Goal: Information Seeking & Learning: Learn about a topic

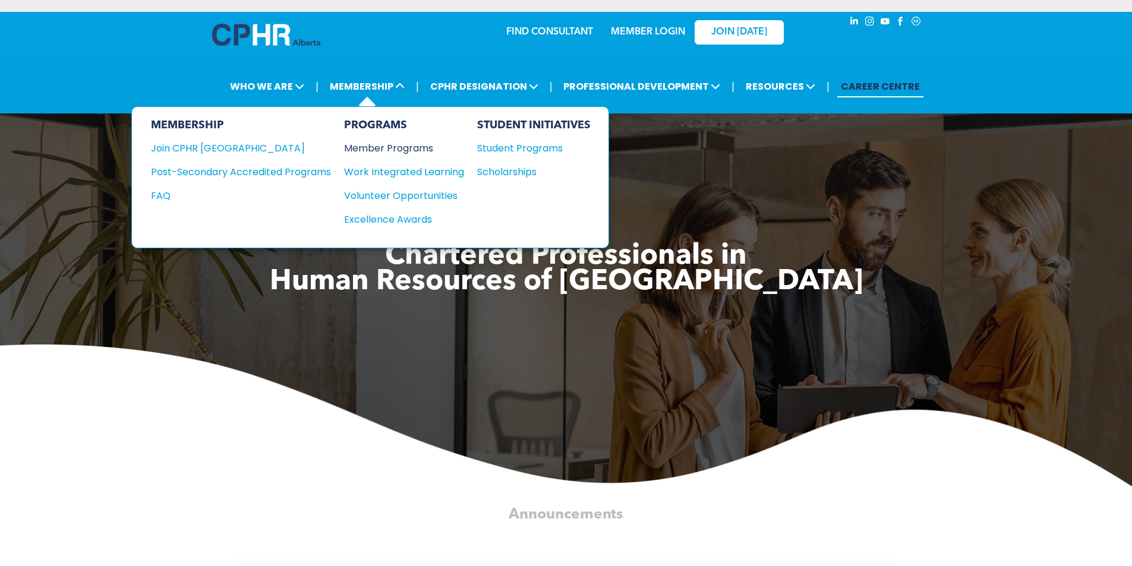
click at [371, 144] on div "Member Programs" at bounding box center [398, 148] width 108 height 15
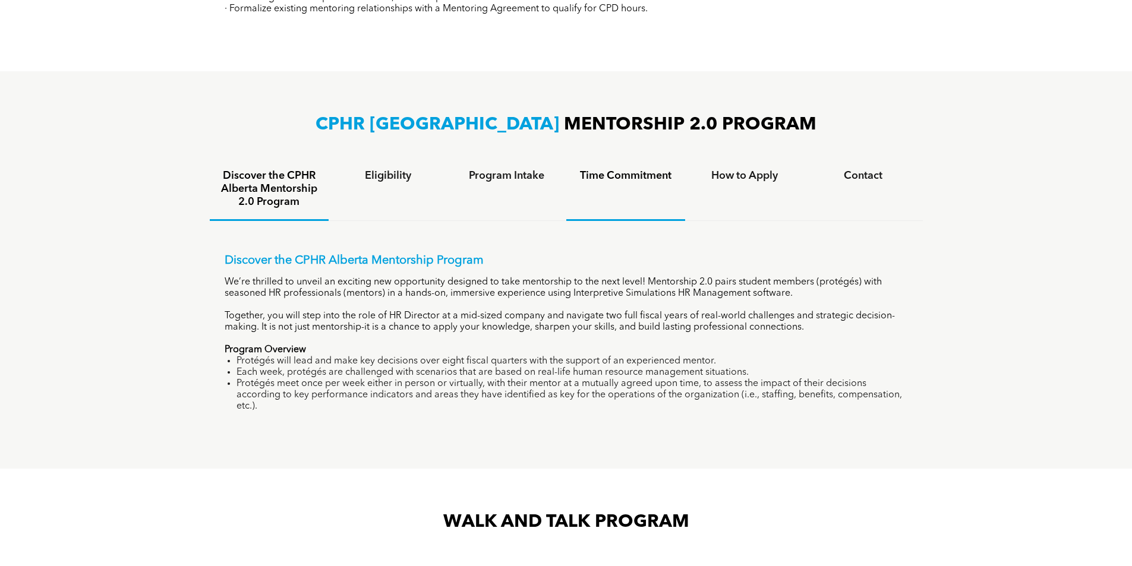
scroll to position [1129, 0]
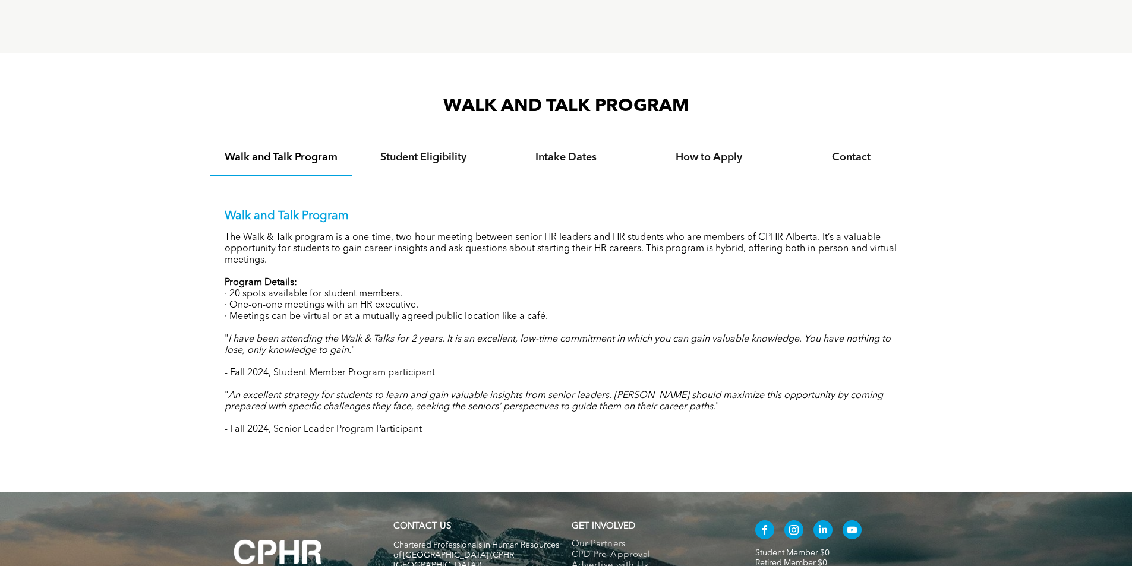
drag, startPoint x: 635, startPoint y: 195, endPoint x: 943, endPoint y: 138, distance: 312.6
click at [943, 138] on div "WALK AND TALK PROGRAM Walk and Talk Program Student Eligibility Intake Dates Ho…" at bounding box center [566, 272] width 1132 height 439
click at [577, 151] on h4 "Intake Dates" at bounding box center [566, 157] width 121 height 13
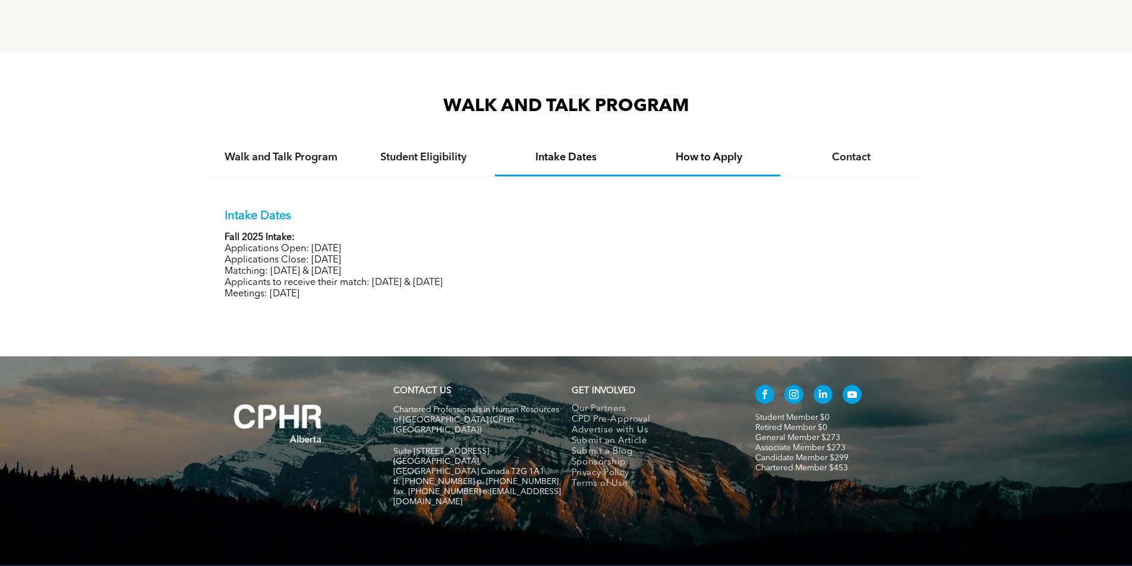
click at [725, 150] on div "How to Apply" at bounding box center [709, 158] width 143 height 36
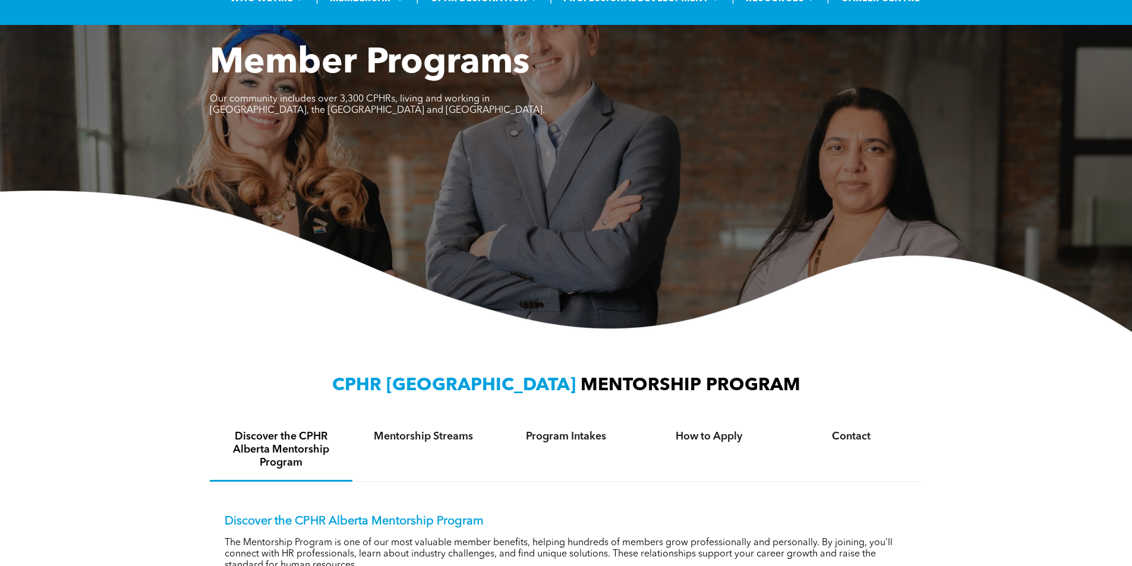
scroll to position [0, 0]
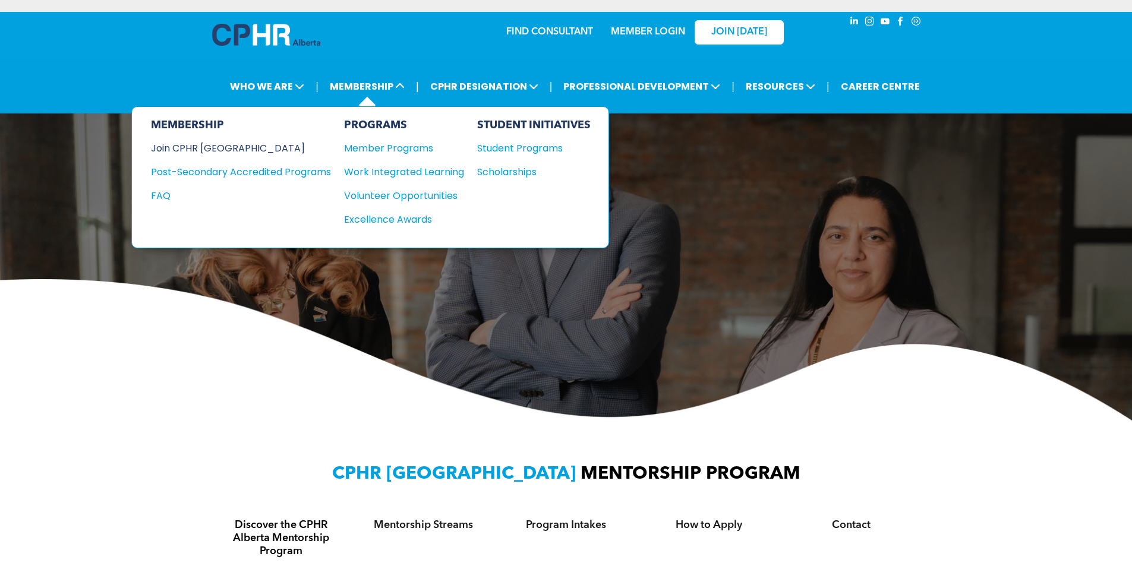
click at [206, 149] on div "Join CPHR [GEOGRAPHIC_DATA]" at bounding box center [232, 148] width 162 height 15
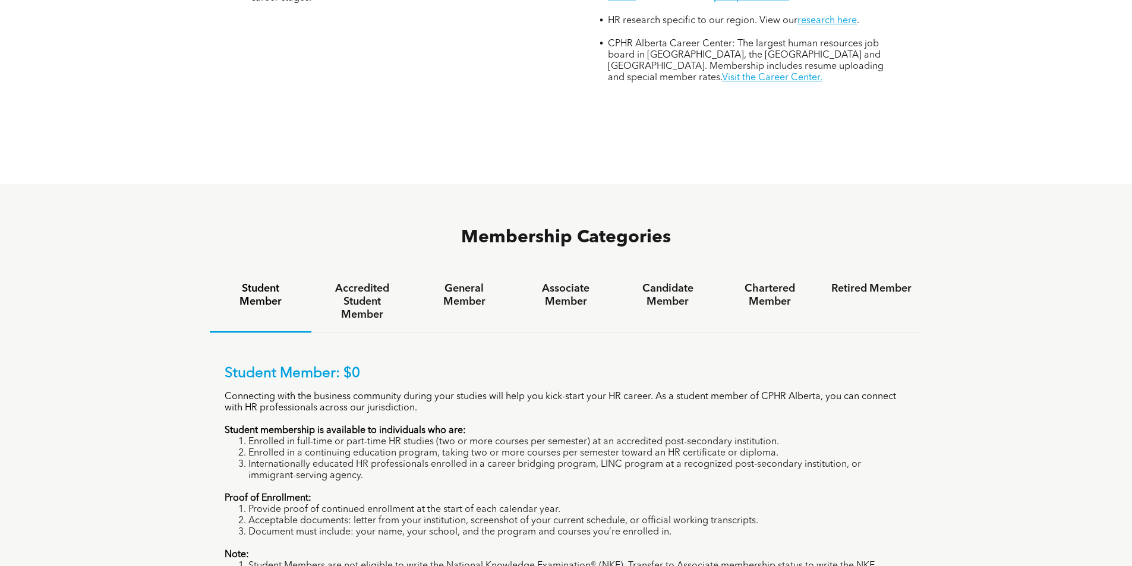
scroll to position [654, 0]
click at [333, 282] on h4 "Accredited Student Member" at bounding box center [362, 301] width 80 height 39
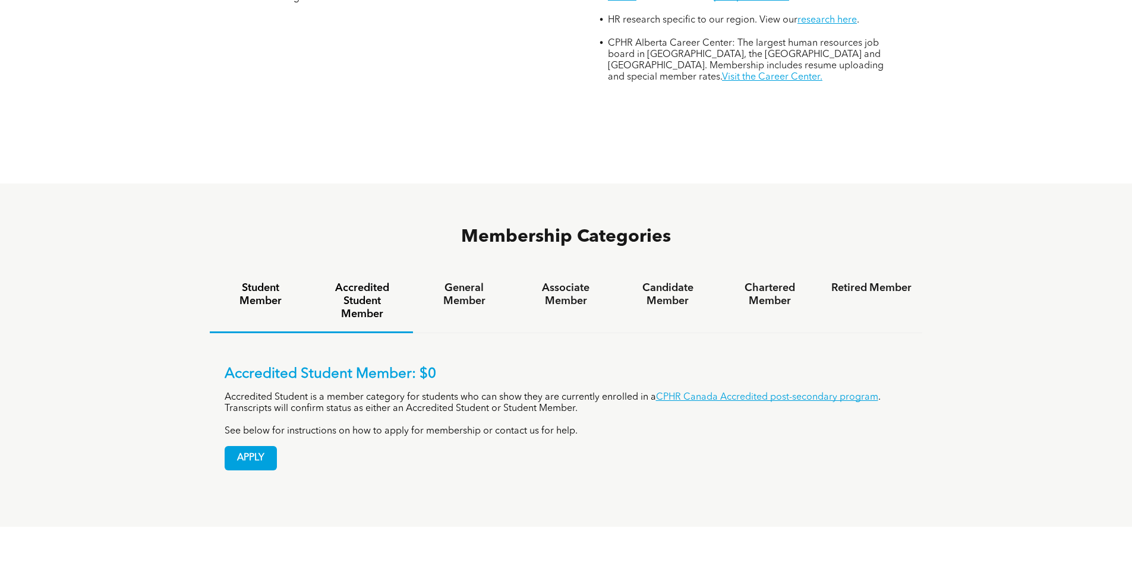
click at [247, 282] on h4 "Student Member" at bounding box center [261, 295] width 80 height 26
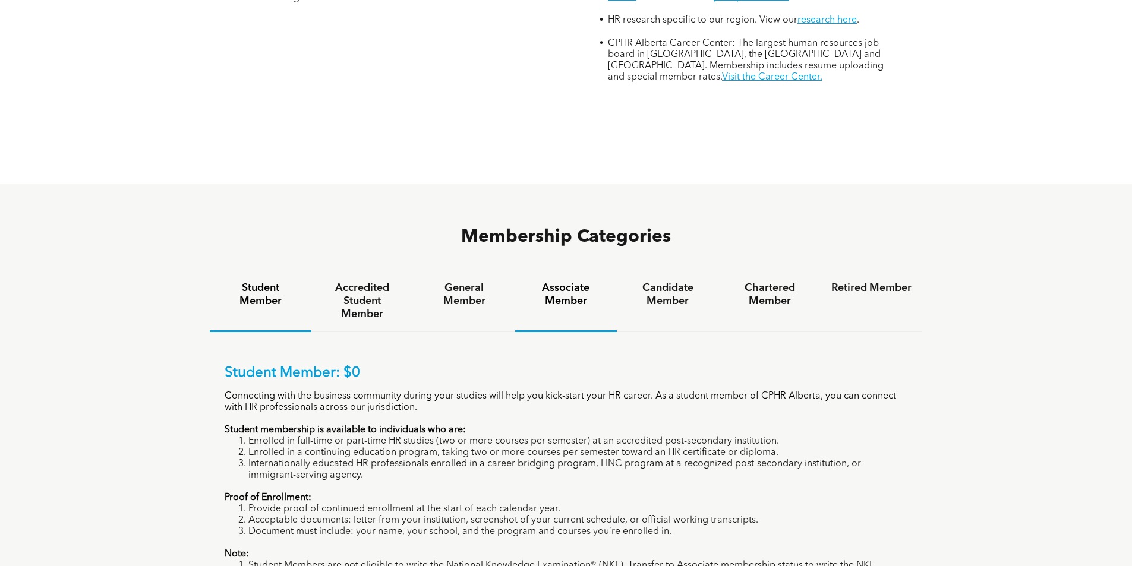
click at [579, 282] on h4 "Associate Member" at bounding box center [566, 295] width 80 height 26
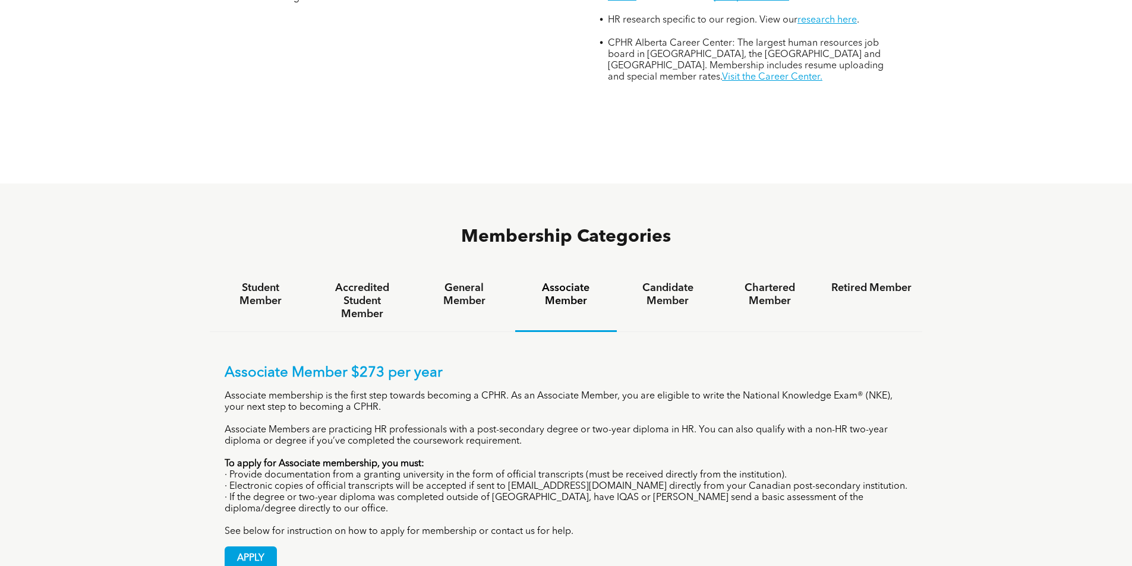
click at [458, 282] on h4 "General Member" at bounding box center [464, 295] width 80 height 26
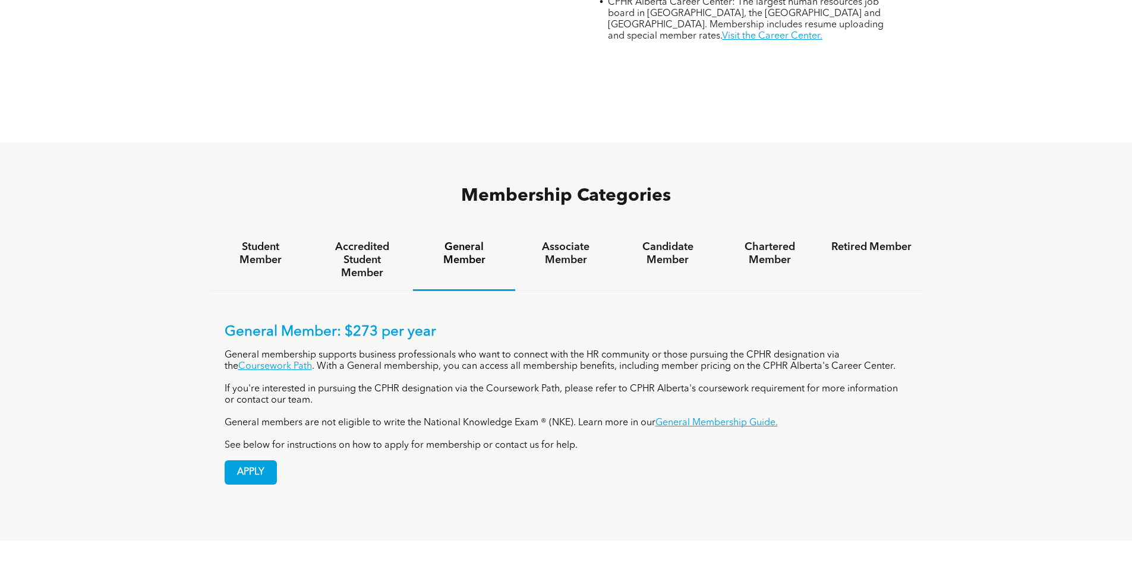
scroll to position [713, 0]
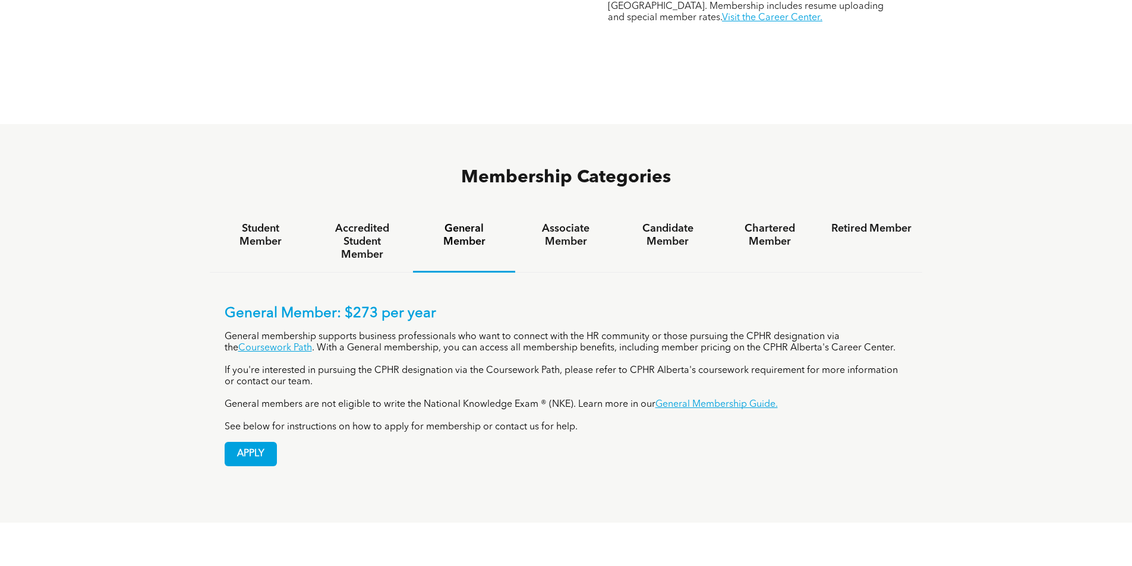
drag, startPoint x: 543, startPoint y: 291, endPoint x: 489, endPoint y: 305, distance: 55.4
click at [489, 332] on p "General membership supports business professionals who want to connect with the…" at bounding box center [567, 343] width 684 height 23
drag, startPoint x: 739, startPoint y: 291, endPoint x: 512, endPoint y: 304, distance: 227.4
click at [512, 332] on p "General membership supports business professionals who want to connect with the…" at bounding box center [567, 343] width 684 height 23
click at [646, 222] on h4 "Candidate Member" at bounding box center [668, 235] width 80 height 26
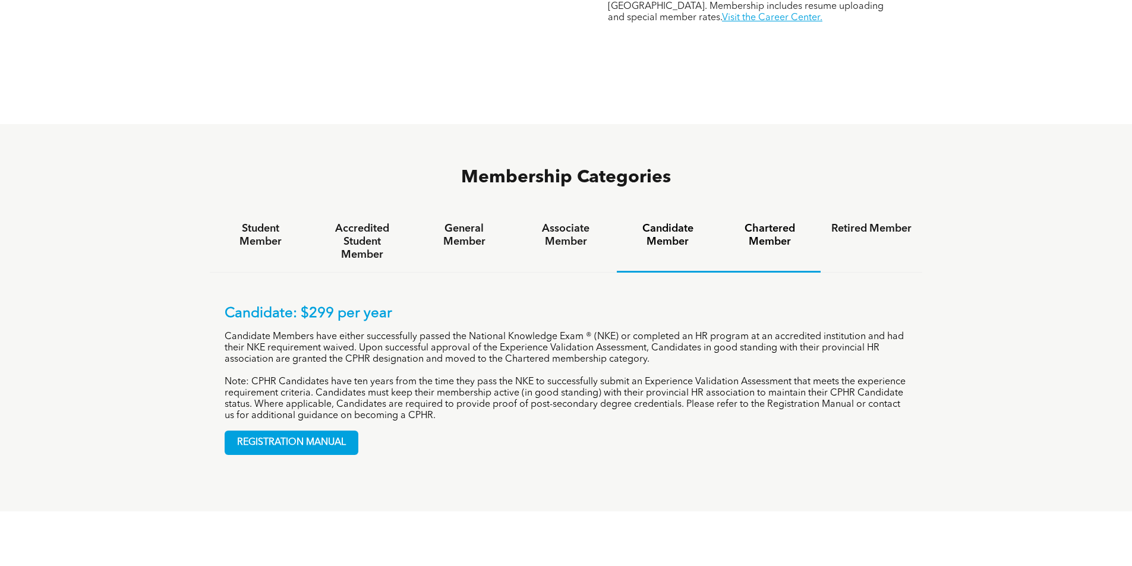
click at [780, 222] on h4 "Chartered Member" at bounding box center [770, 235] width 80 height 26
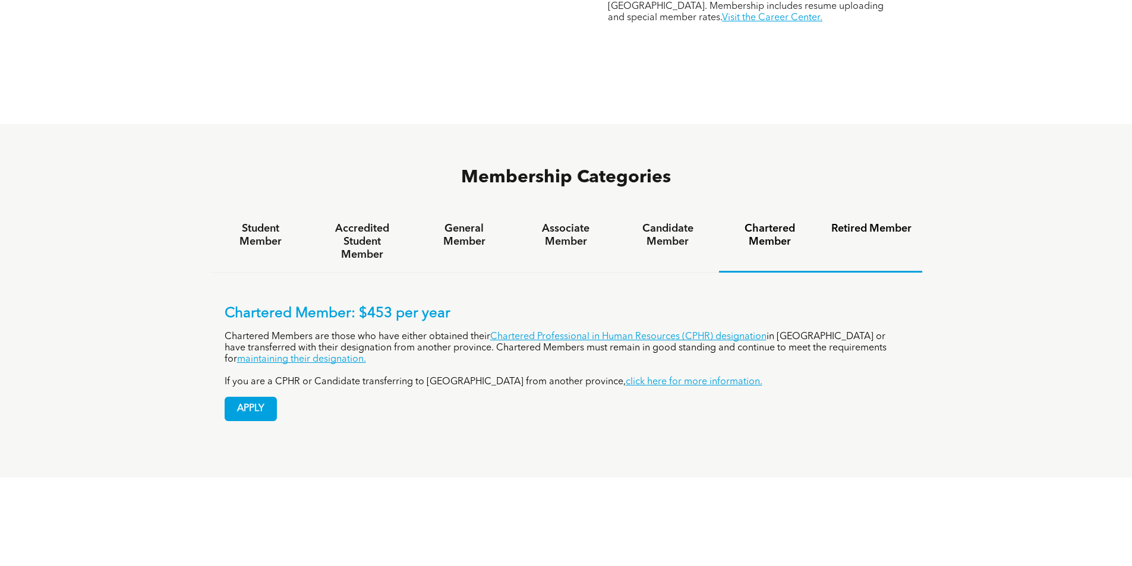
click at [884, 222] on h4 "Retired Member" at bounding box center [872, 228] width 80 height 13
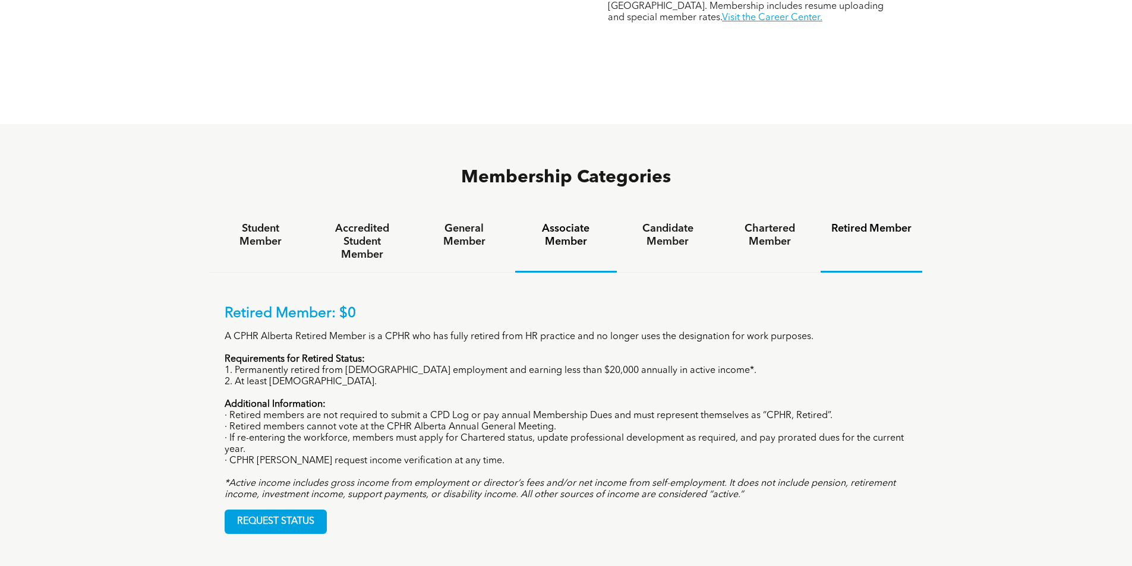
click at [555, 222] on h4 "Associate Member" at bounding box center [566, 235] width 80 height 26
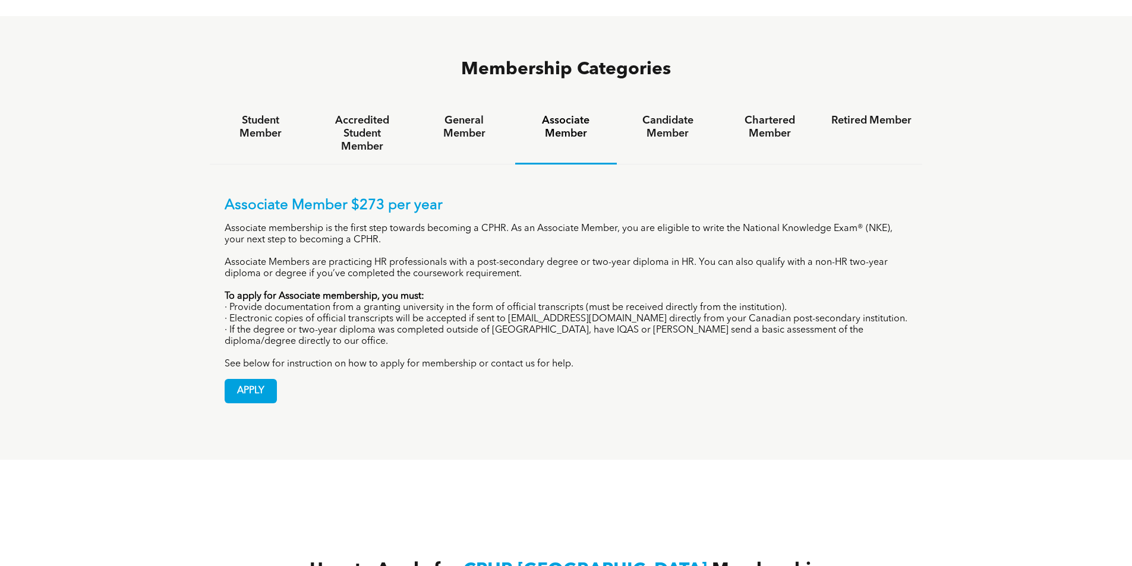
scroll to position [654, 0]
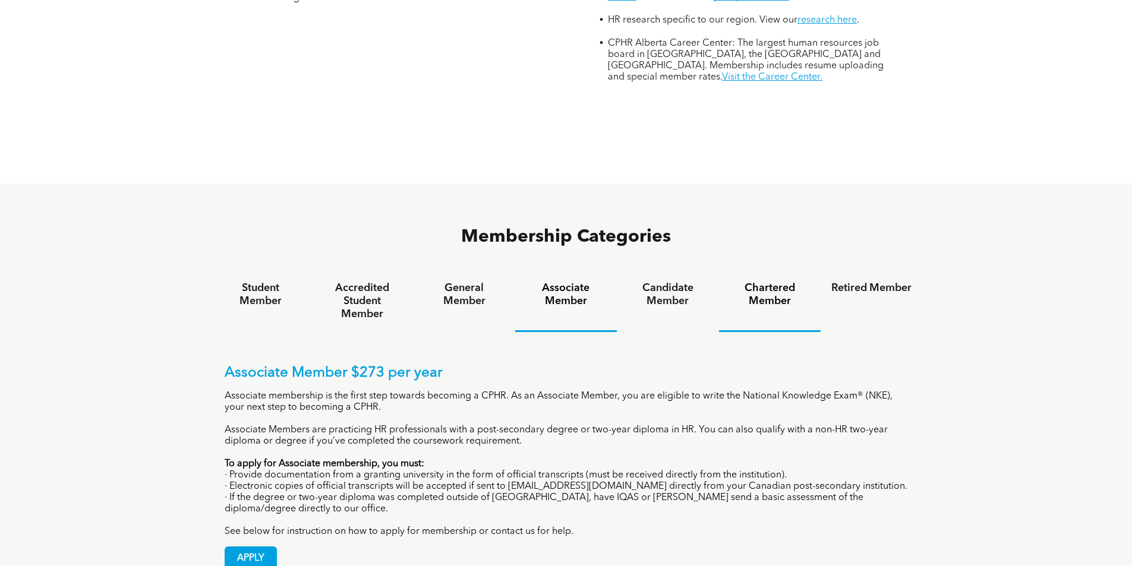
click at [788, 282] on h4 "Chartered Member" at bounding box center [770, 295] width 80 height 26
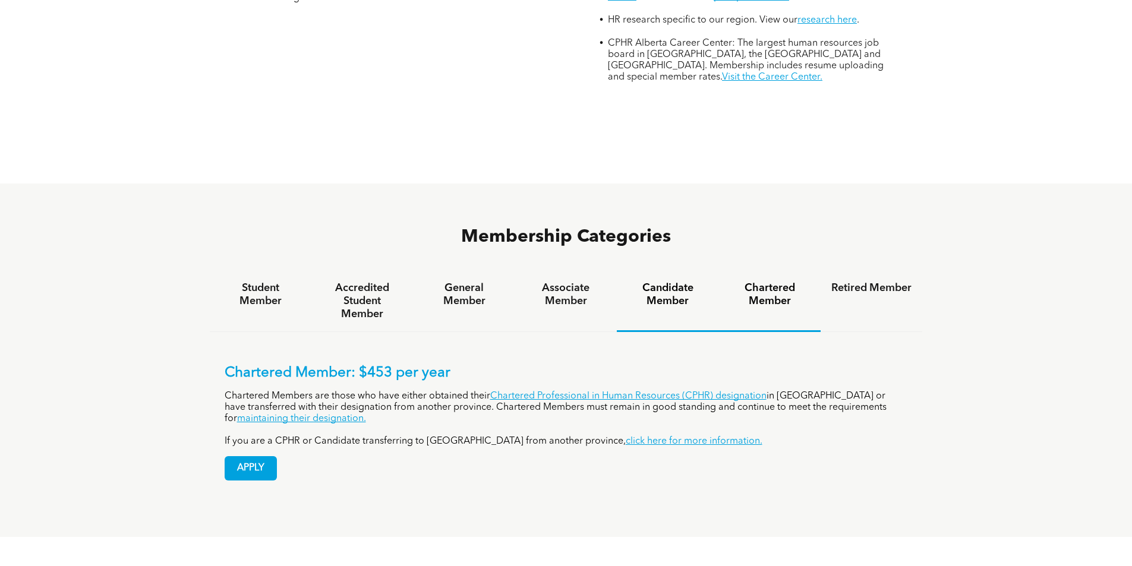
click at [662, 282] on h4 "Candidate Member" at bounding box center [668, 295] width 80 height 26
